Goal: Transaction & Acquisition: Purchase product/service

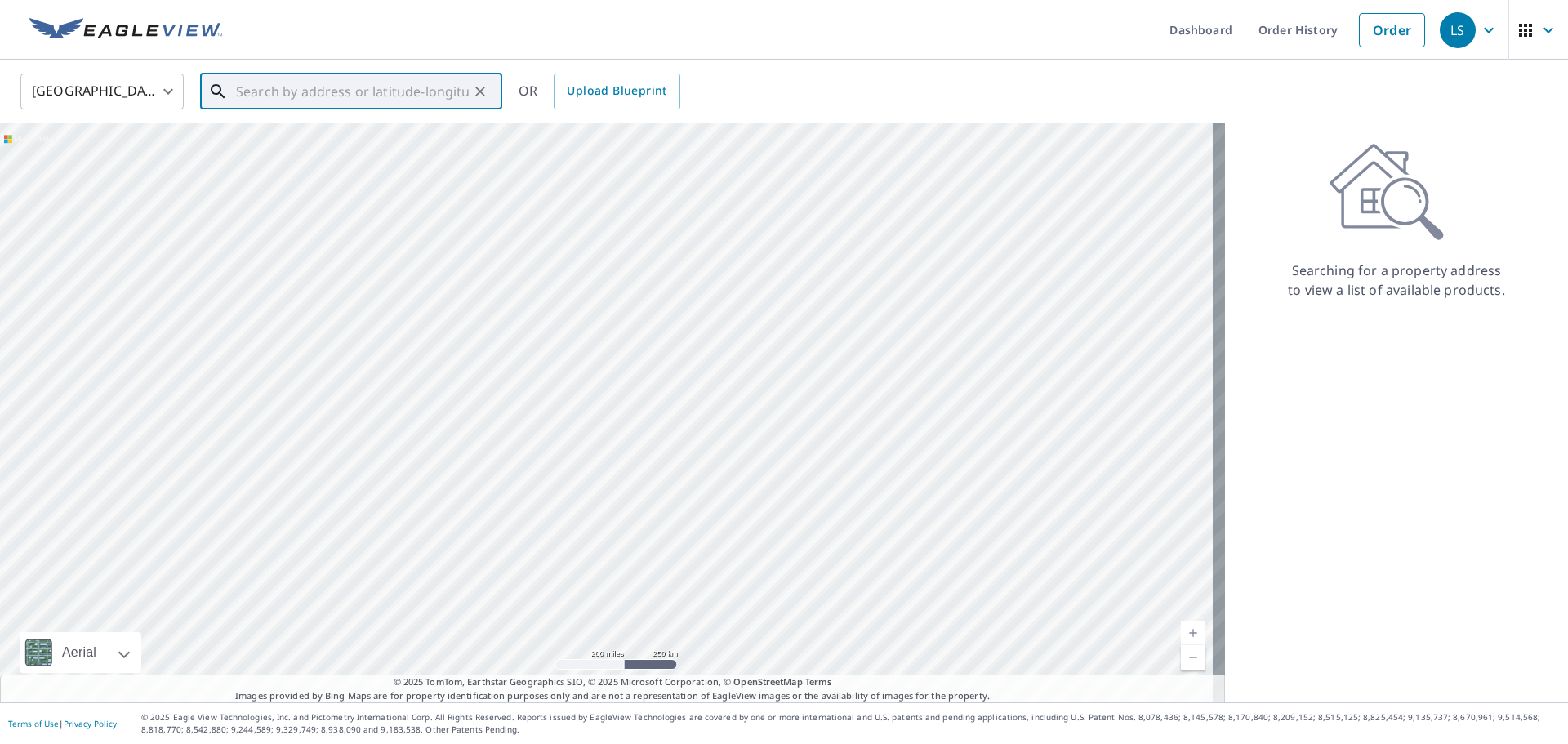
click at [305, 90] on input "text" at bounding box center [352, 91] width 233 height 46
paste input "826 11th Street Northeast Washington, DC 20002"
click at [294, 143] on span "826 11th St NE" at bounding box center [361, 139] width 256 height 19
type input "826 11th St NE Washington, DC 20002"
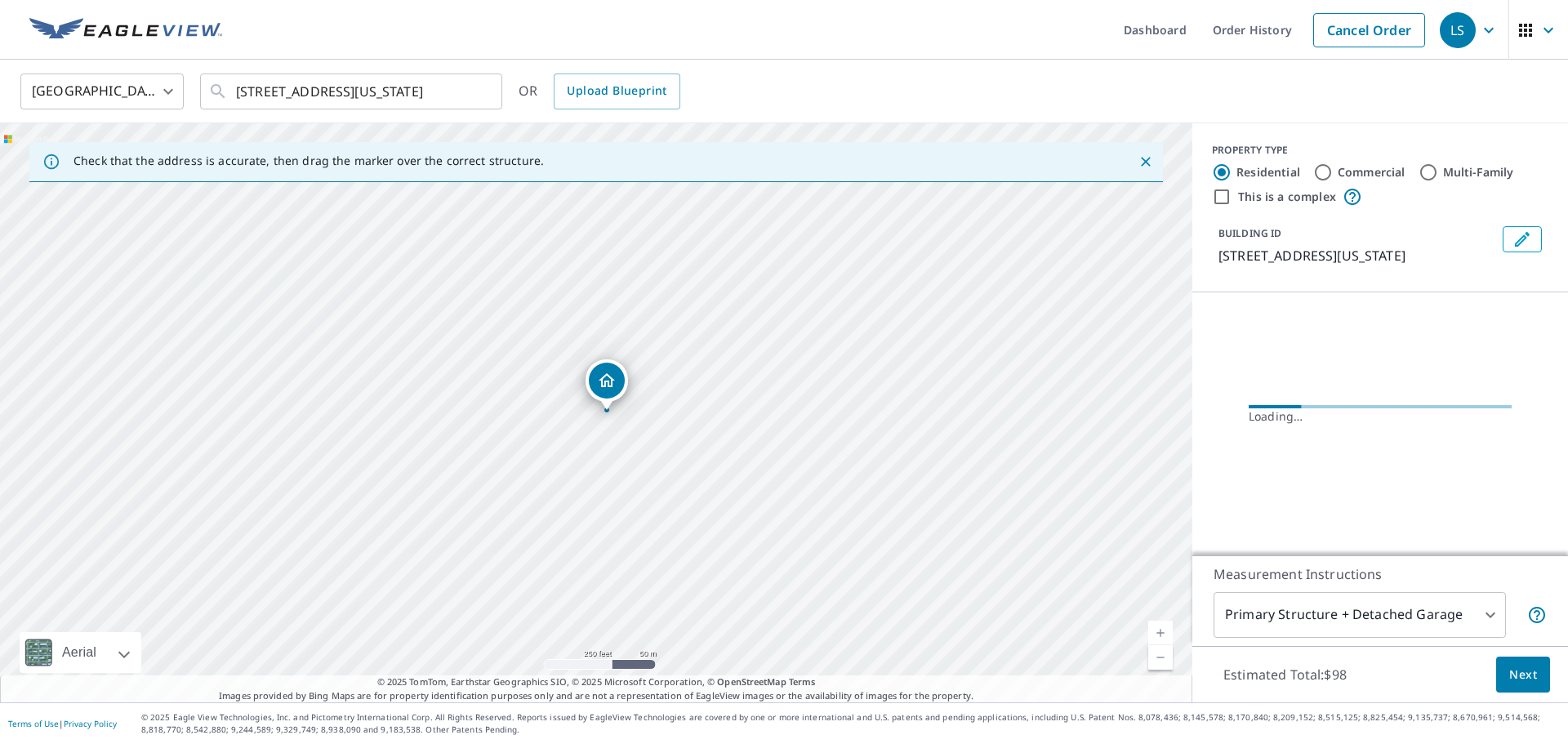
scroll to position [0, 0]
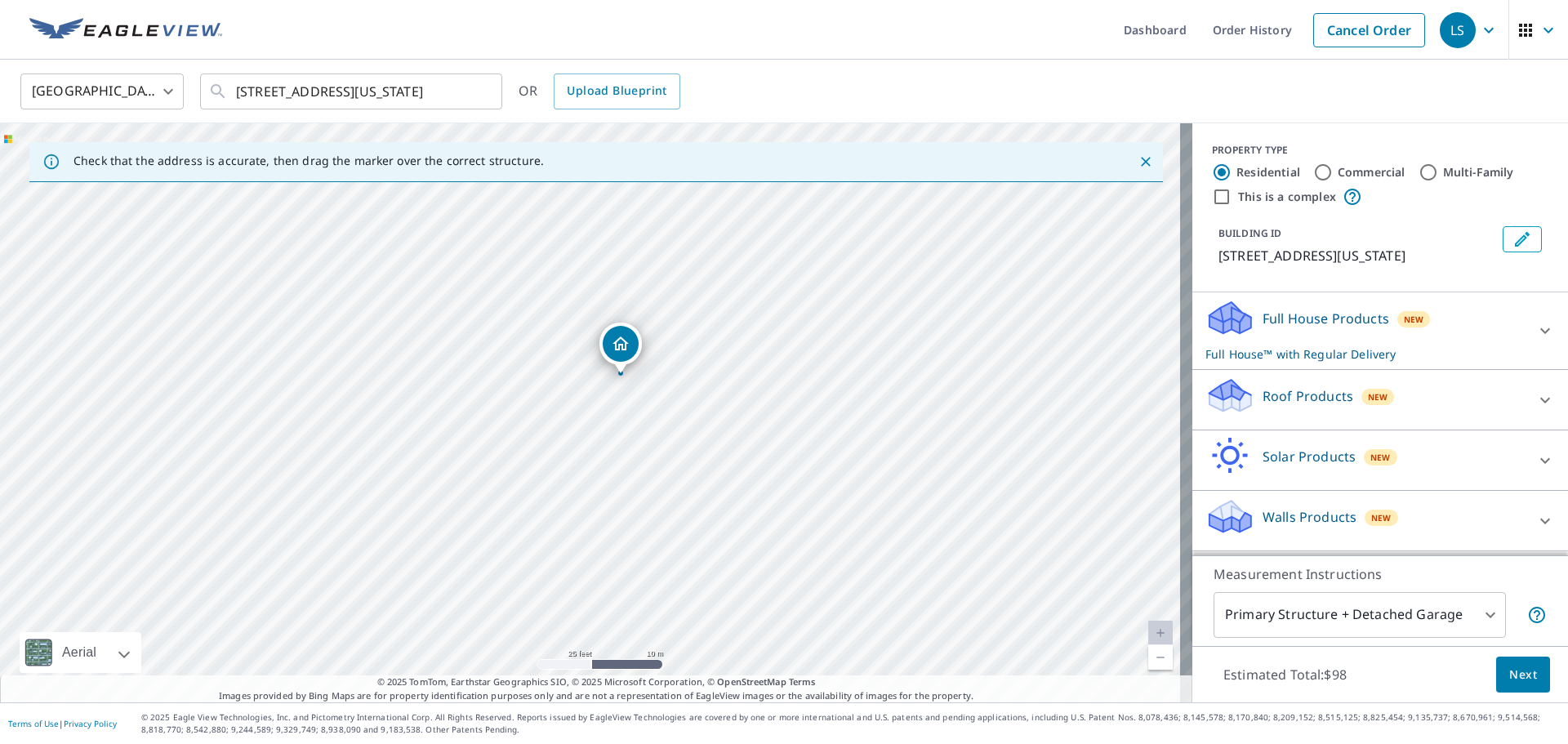
drag, startPoint x: 709, startPoint y: 364, endPoint x: 740, endPoint y: 327, distance: 48.3
click at [740, 327] on div "826 11th St NE Washington, DC 20002" at bounding box center [596, 412] width 1193 height 578
click at [1272, 388] on p "Roof Products" at bounding box center [1308, 396] width 90 height 19
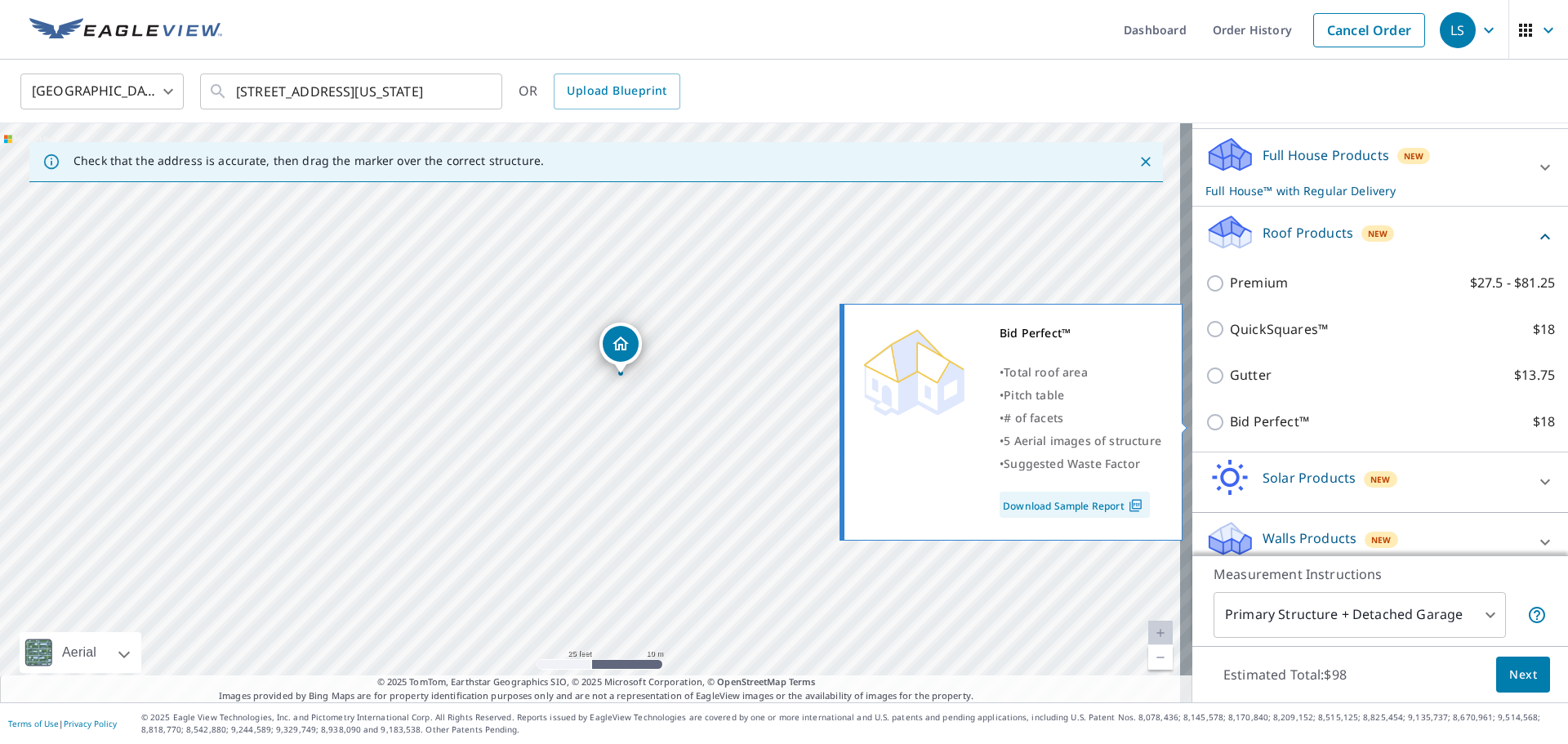
click at [1205, 423] on input "Bid Perfect™ $18" at bounding box center [1217, 422] width 24 height 19
checkbox input "true"
checkbox input "false"
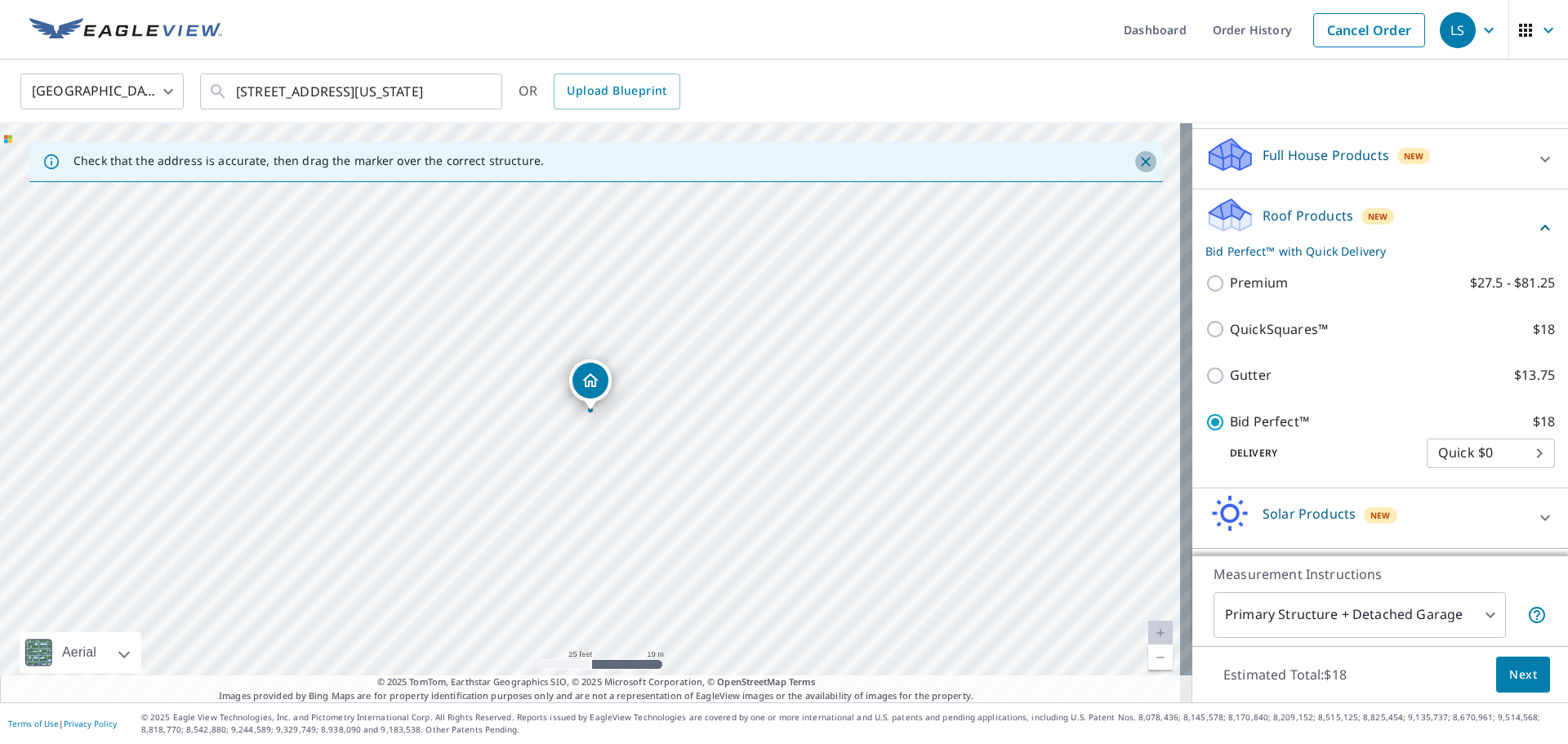
click at [1138, 165] on icon "Close" at bounding box center [1145, 161] width 16 height 16
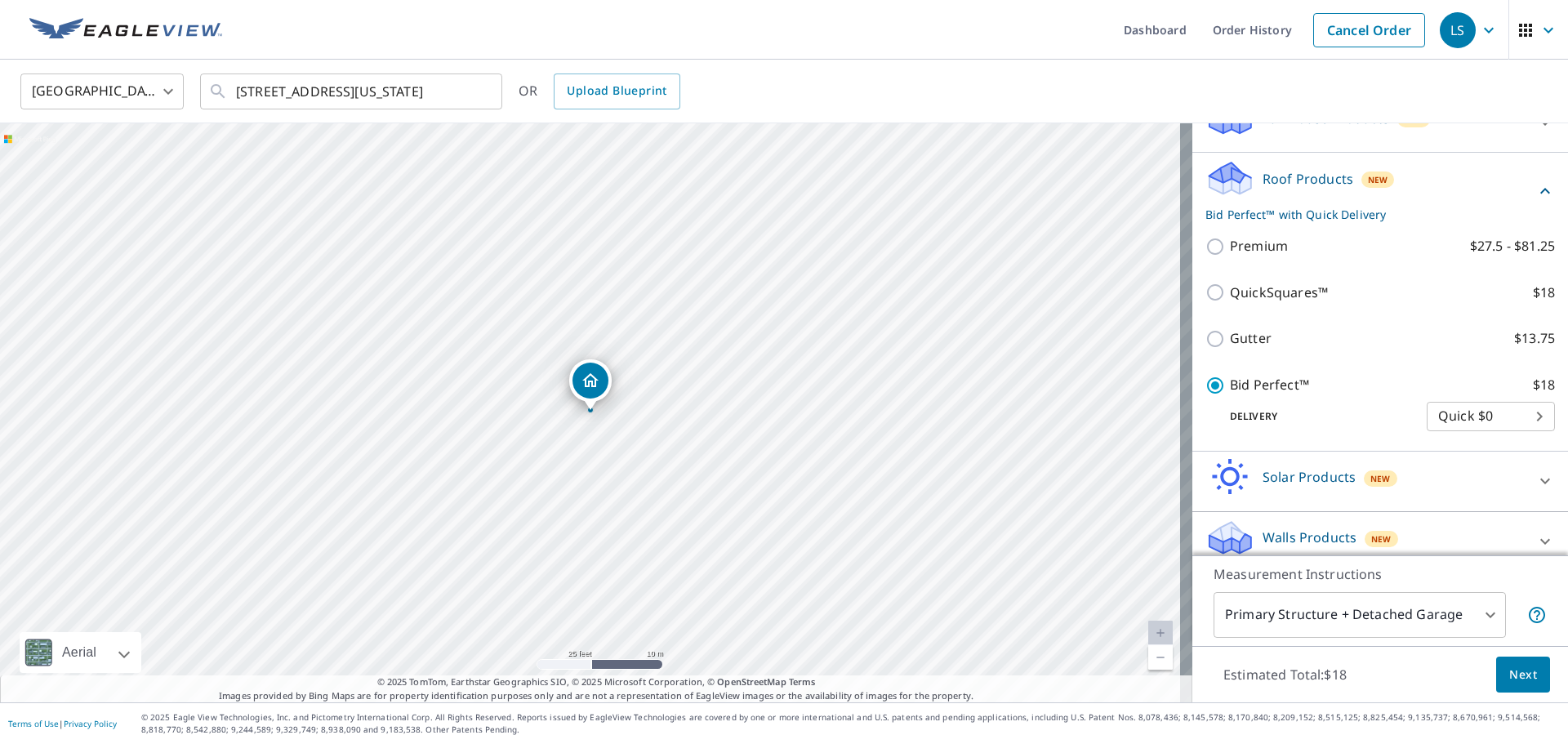
scroll to position [218, 0]
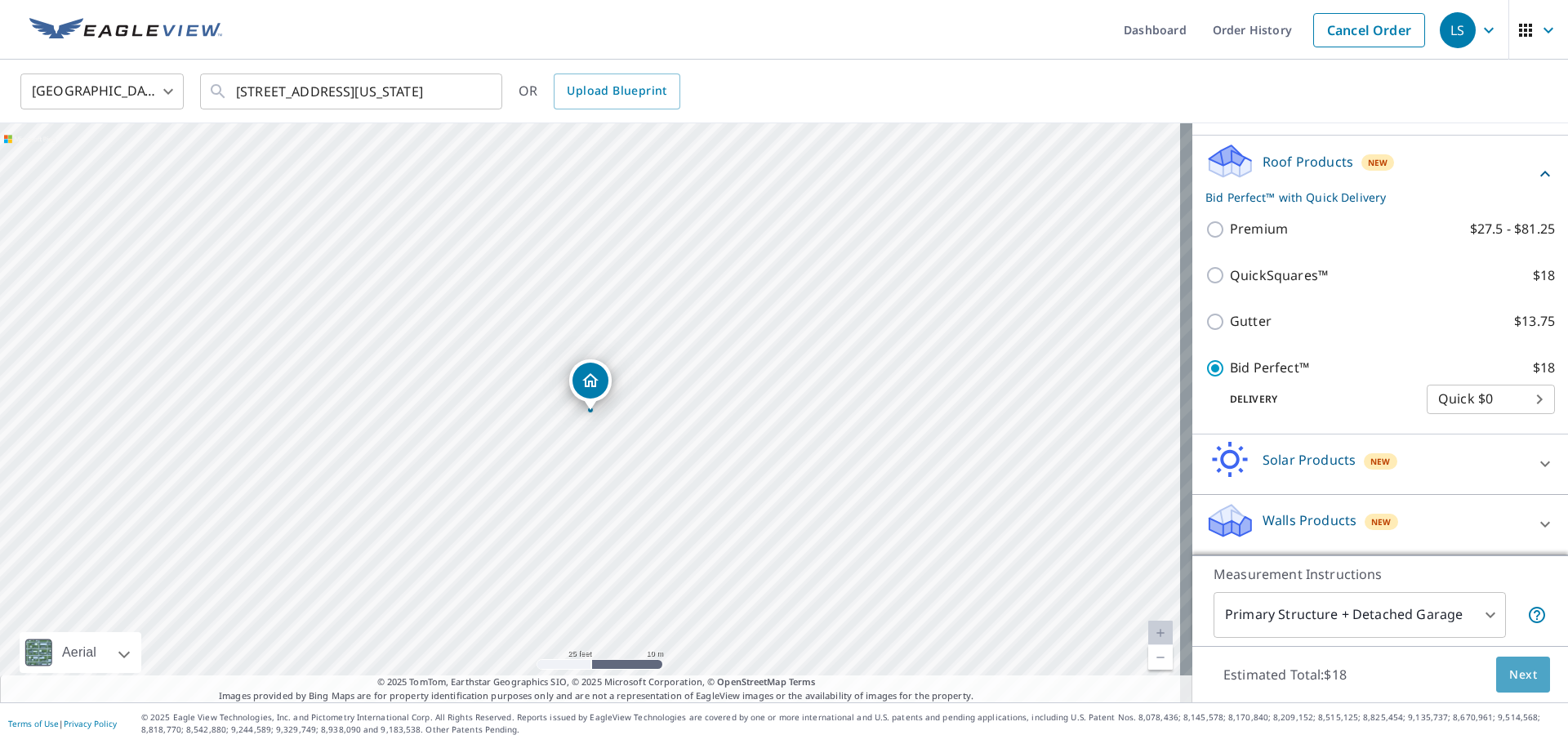
click at [1509, 678] on span "Next" at bounding box center [1523, 675] width 28 height 20
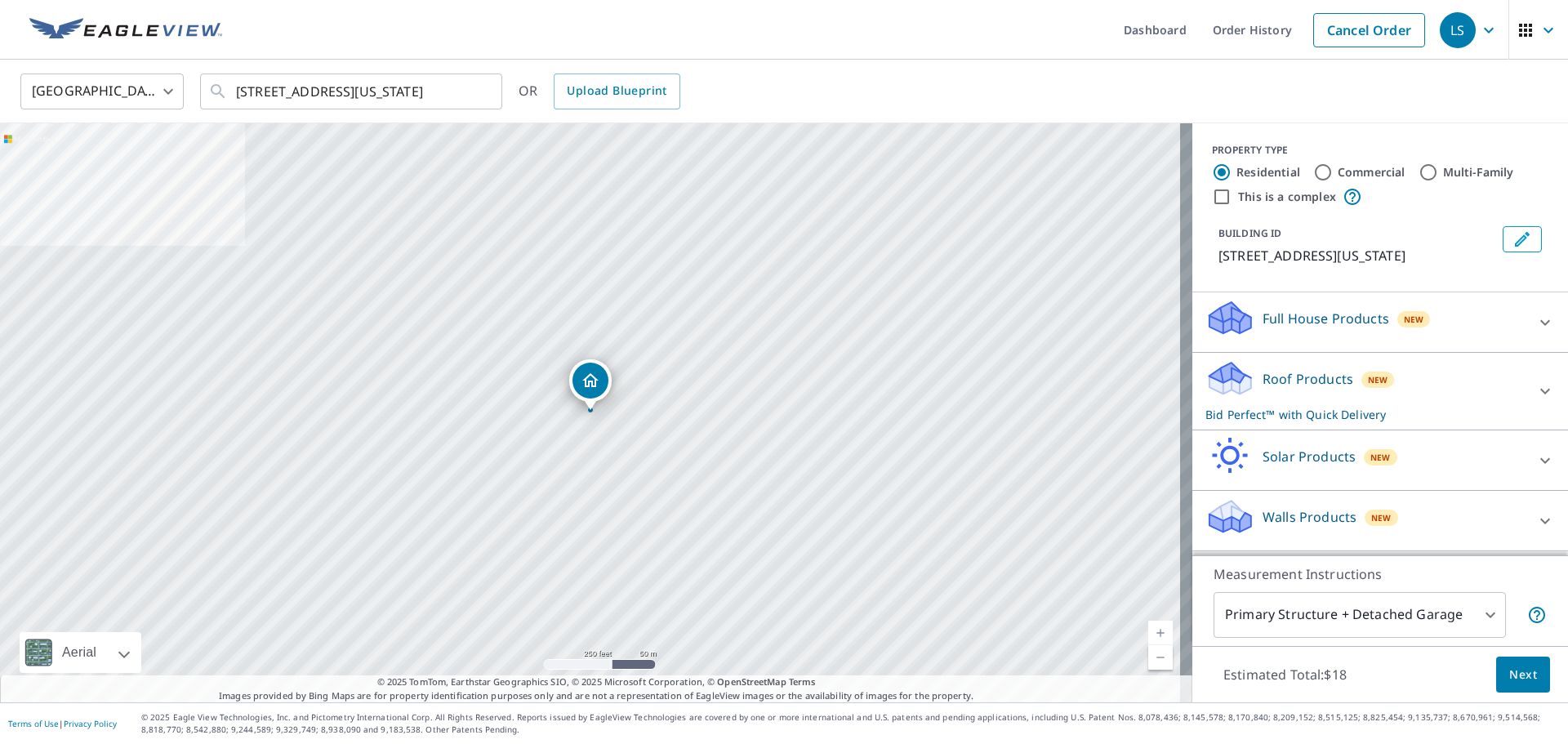
click at [1272, 376] on p "Roof Products" at bounding box center [1308, 378] width 90 height 19
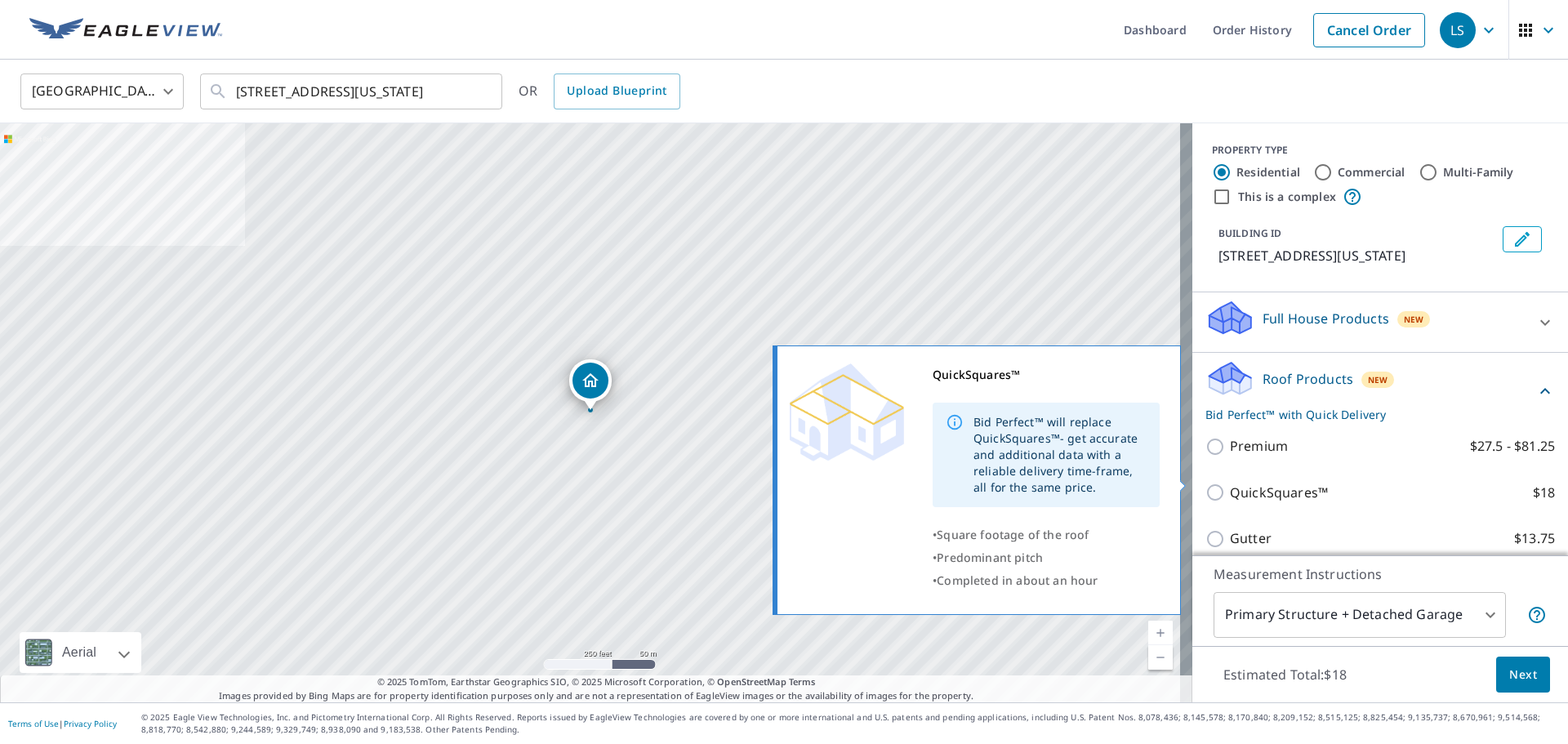
scroll to position [218, 0]
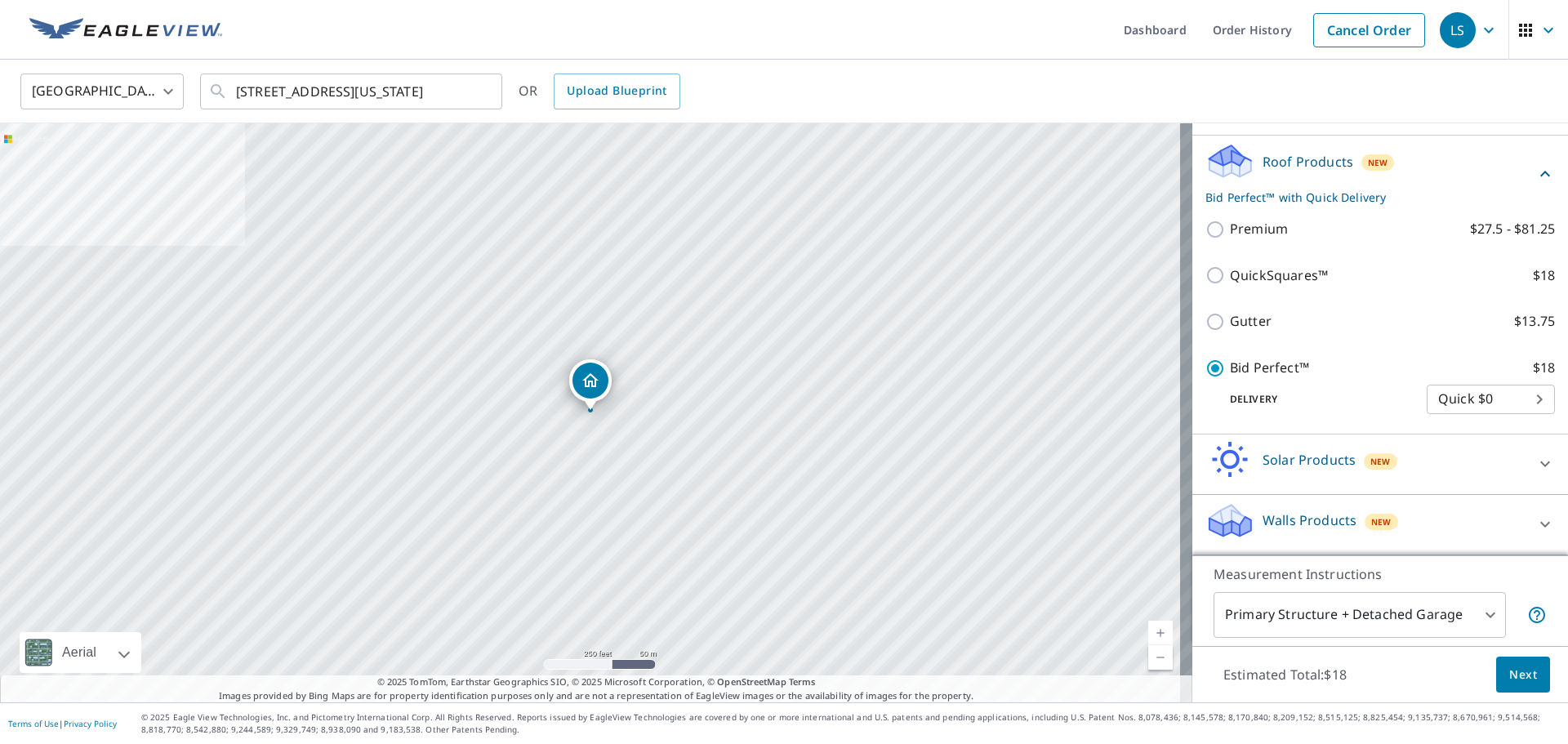
click at [1509, 673] on span "Next" at bounding box center [1523, 675] width 28 height 20
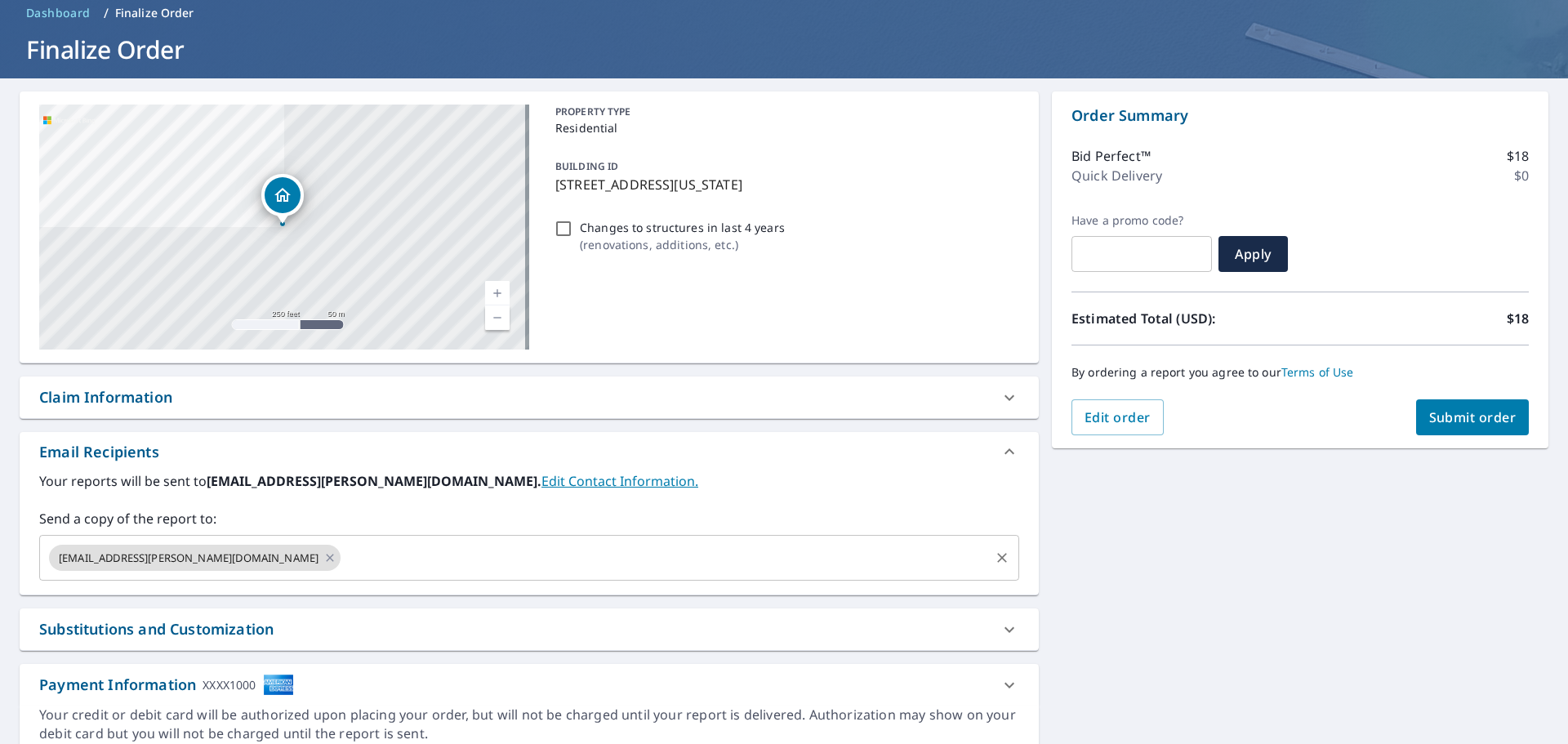
scroll to position [141, 0]
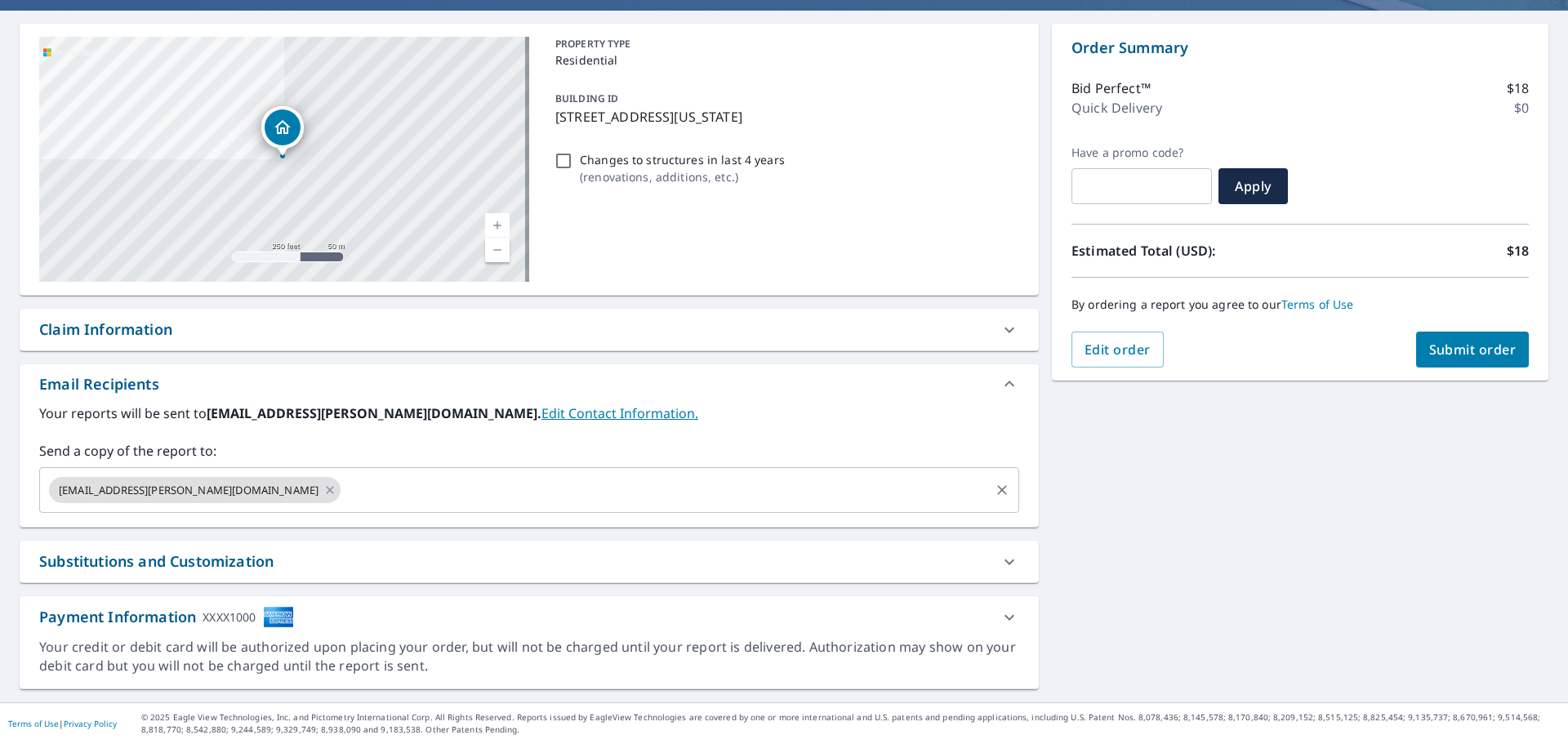
click at [426, 485] on input "text" at bounding box center [664, 490] width 644 height 31
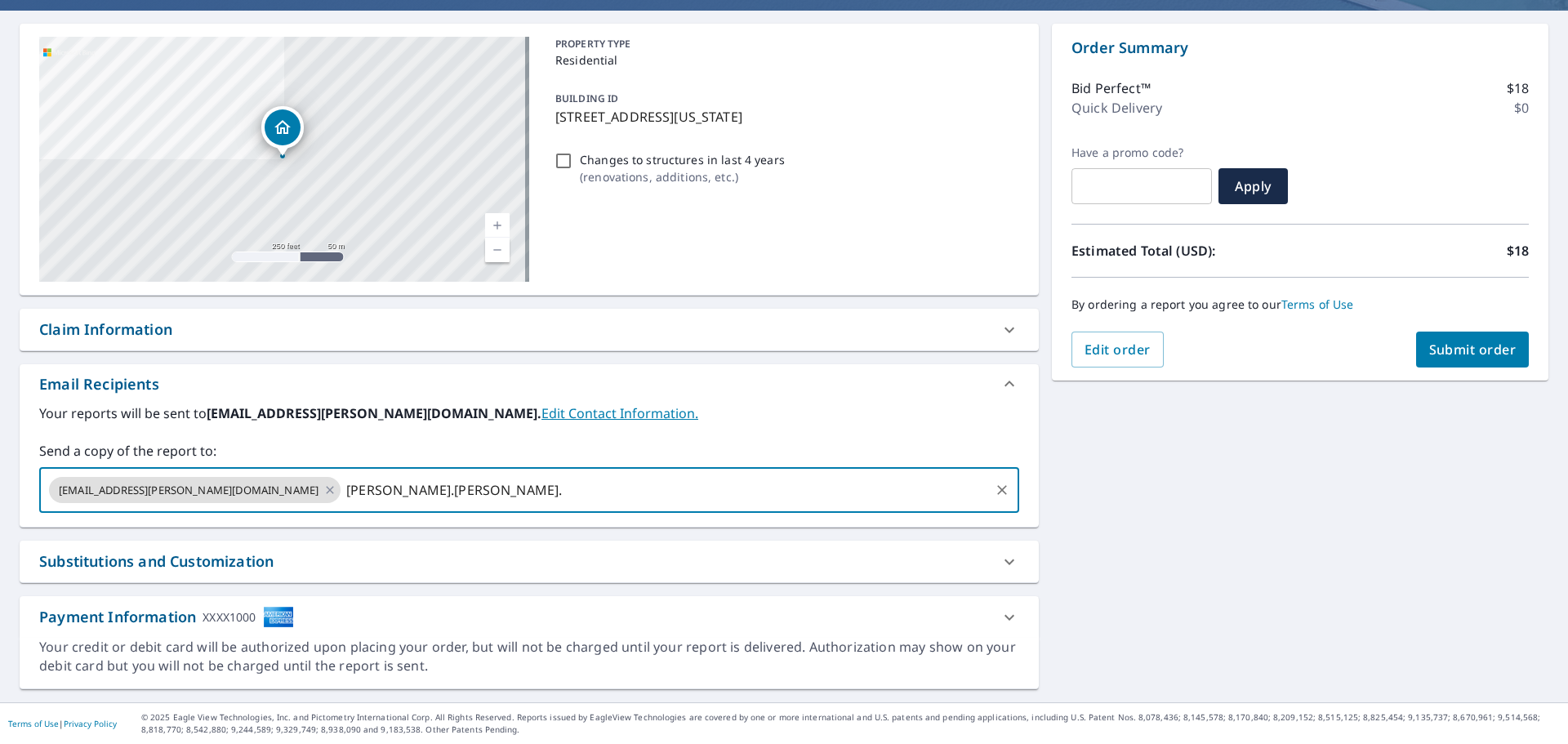
type input "johnthan.mitias."
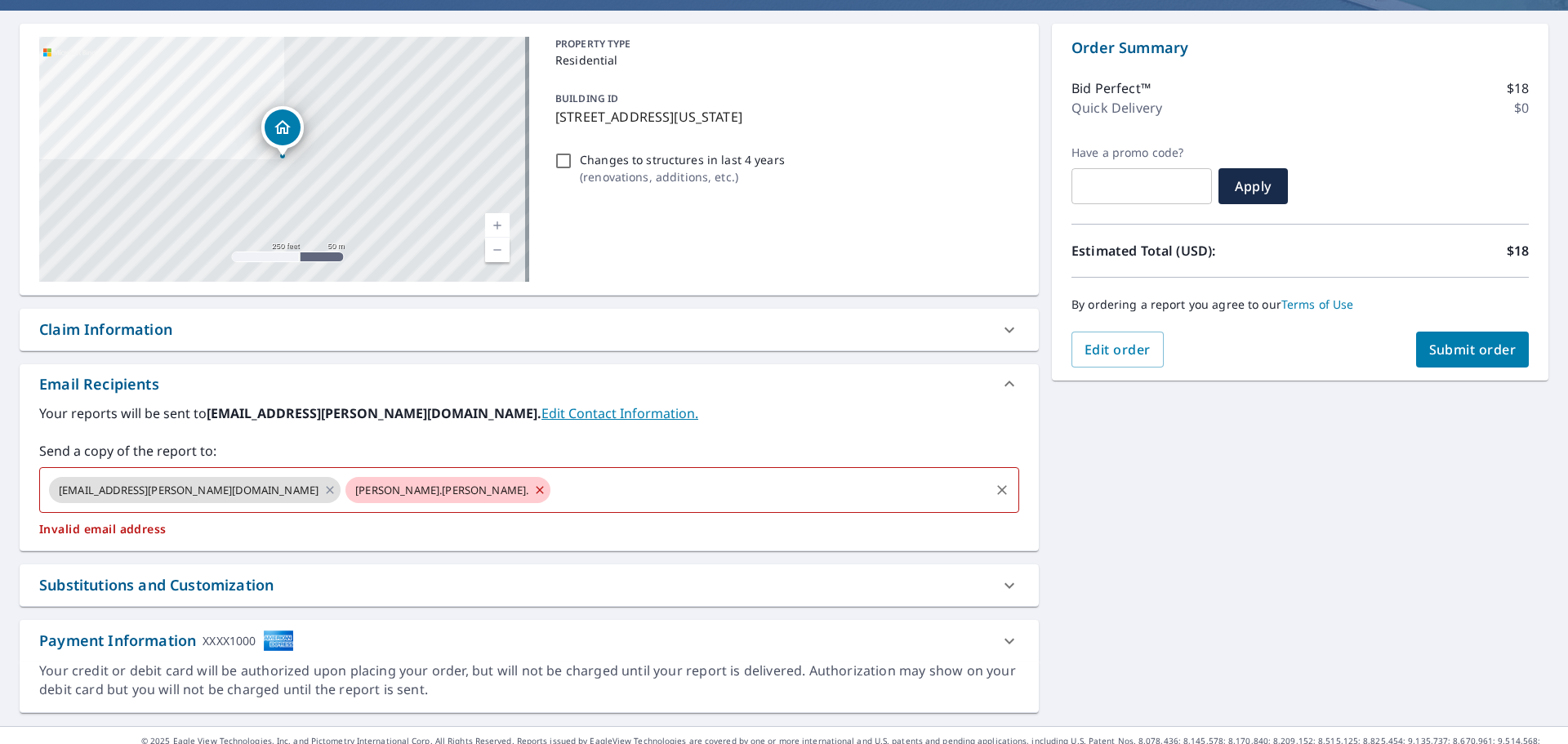
click at [533, 485] on icon at bounding box center [540, 490] width 13 height 18
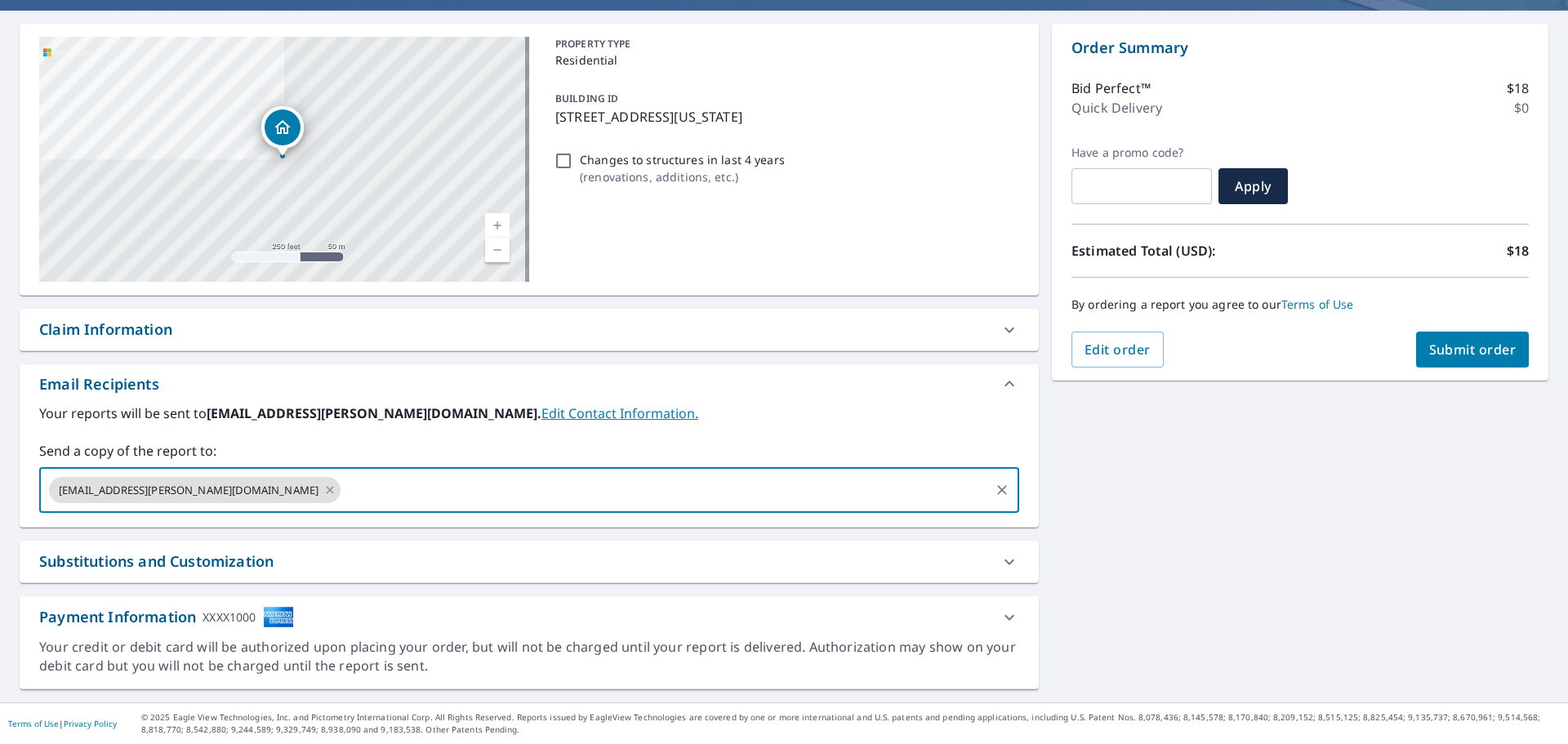
paste input "johnathon.matias@michaelandson.com"
type input "johnathon.matias@michaelandson.com"
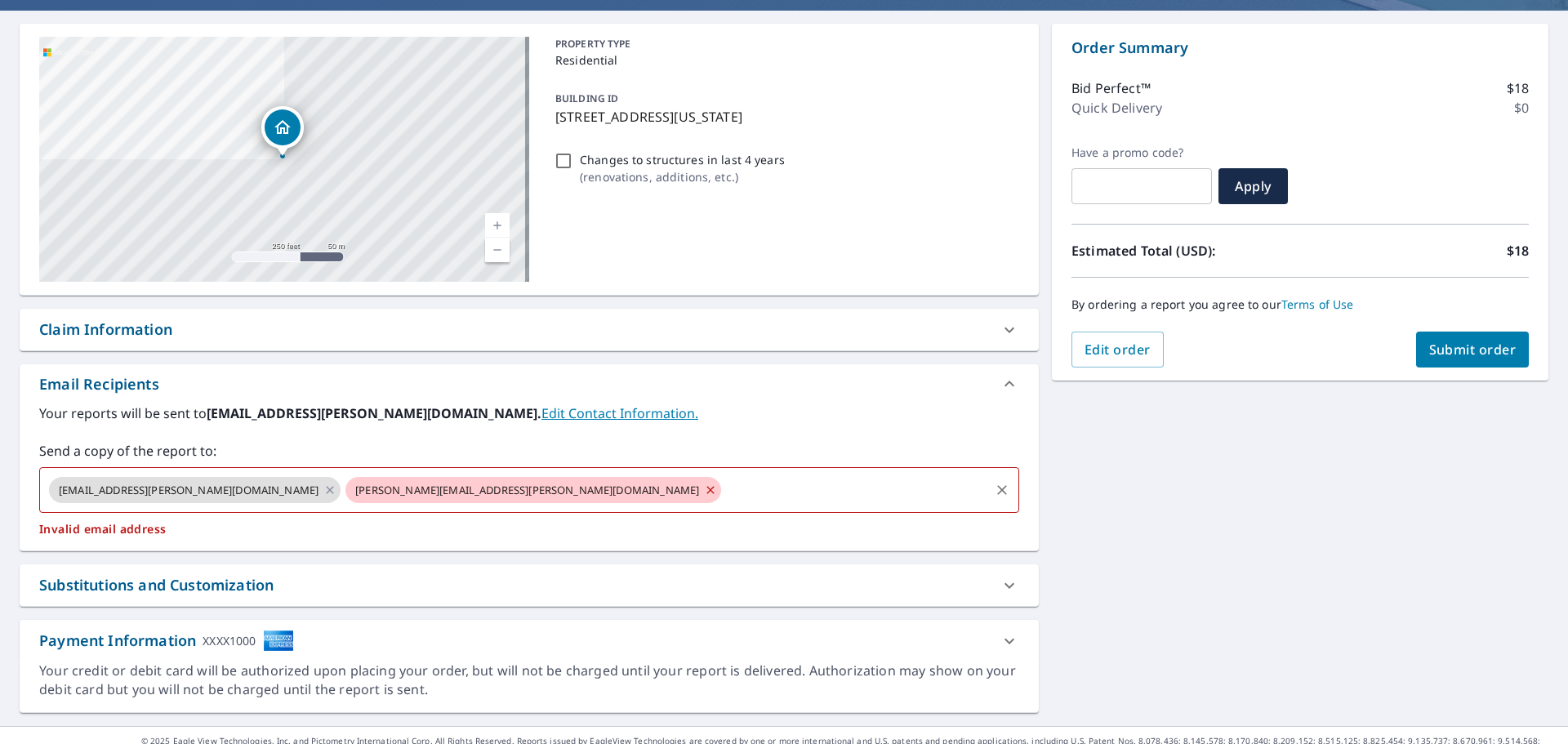
click at [704, 485] on icon at bounding box center [710, 490] width 13 height 18
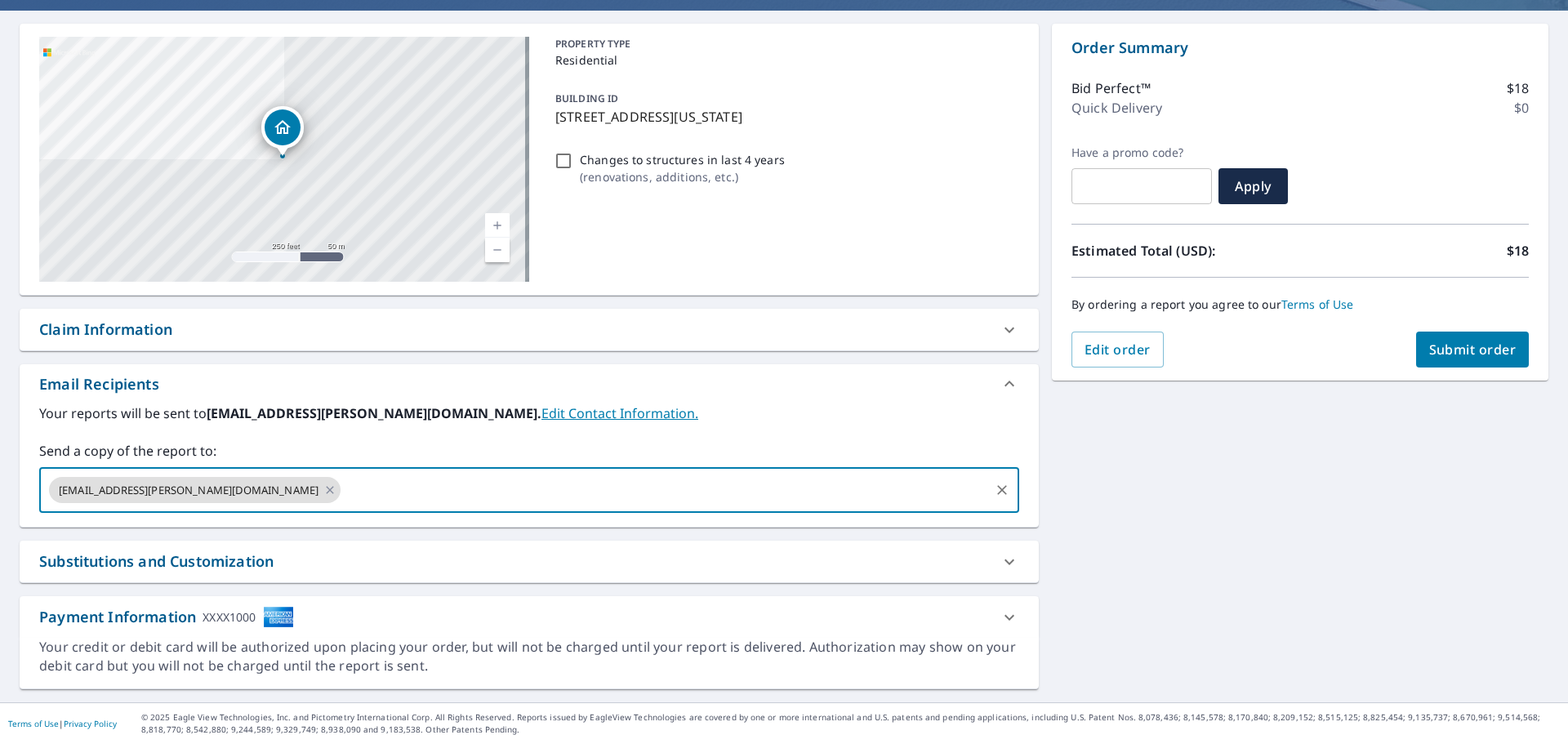
paste input "johnathon.matias@michaelandson.com"
type input "johnathon.matias@michaelandson.com"
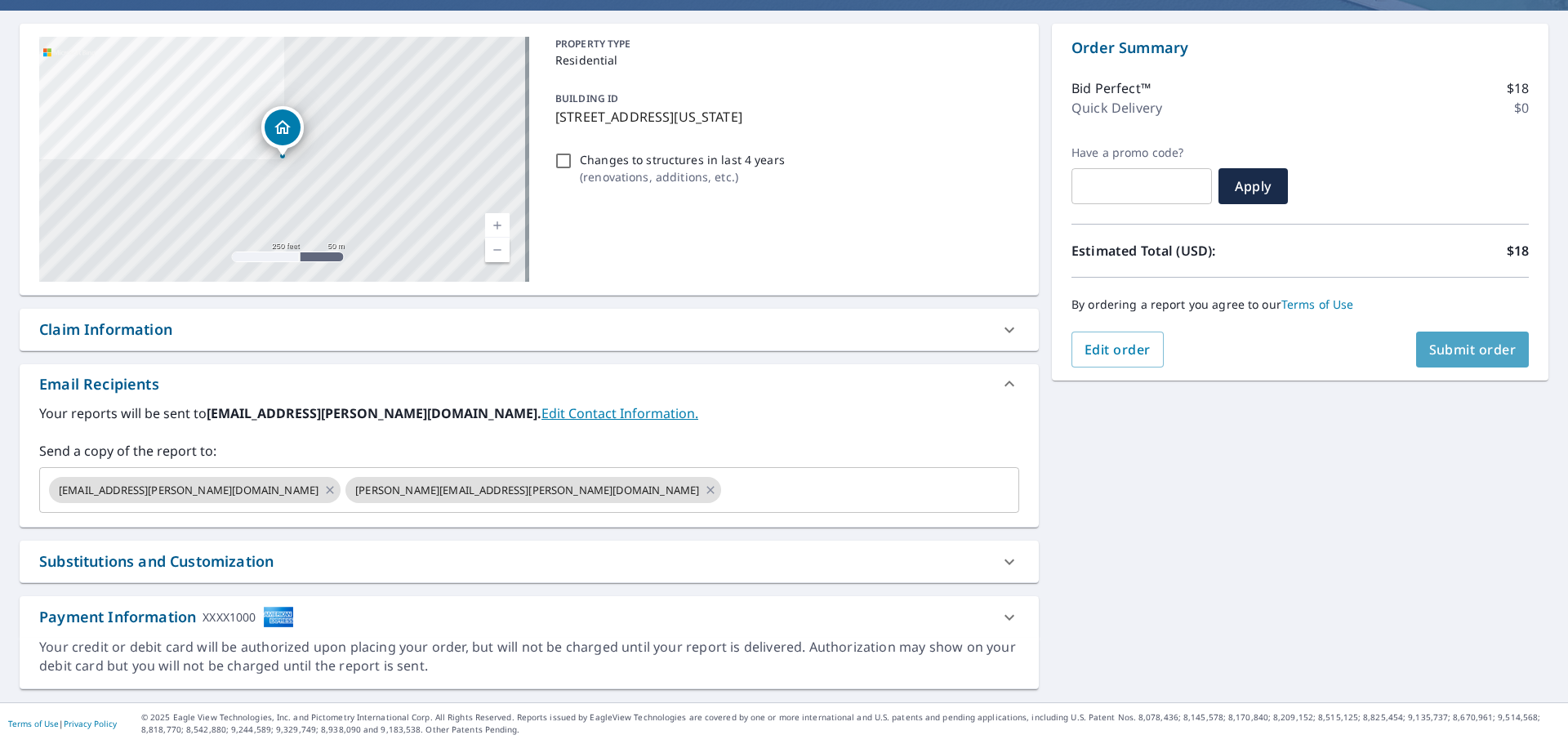
click at [1437, 339] on button "Submit order" at bounding box center [1473, 348] width 114 height 36
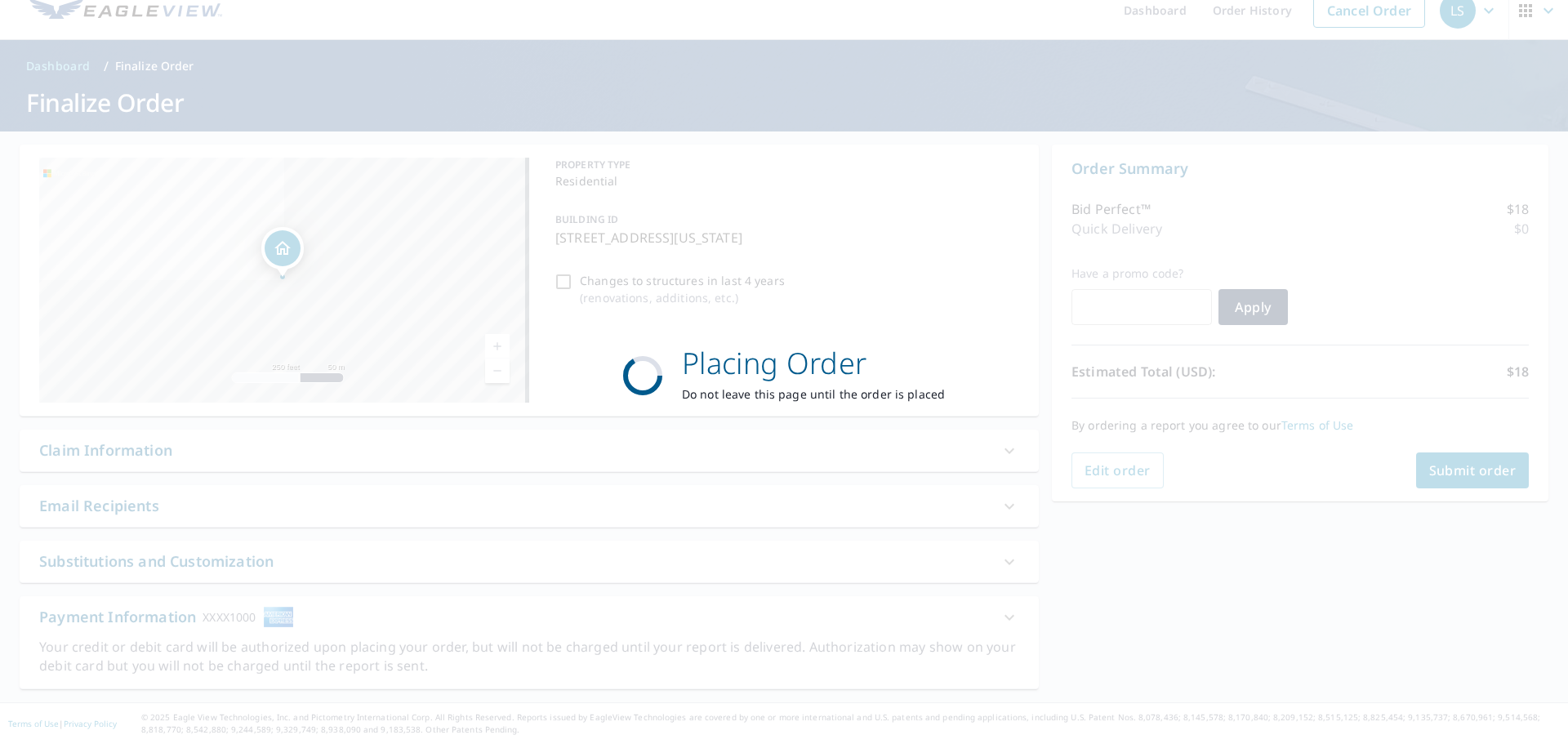
scroll to position [19, 0]
